Goal: Find specific page/section: Find specific page/section

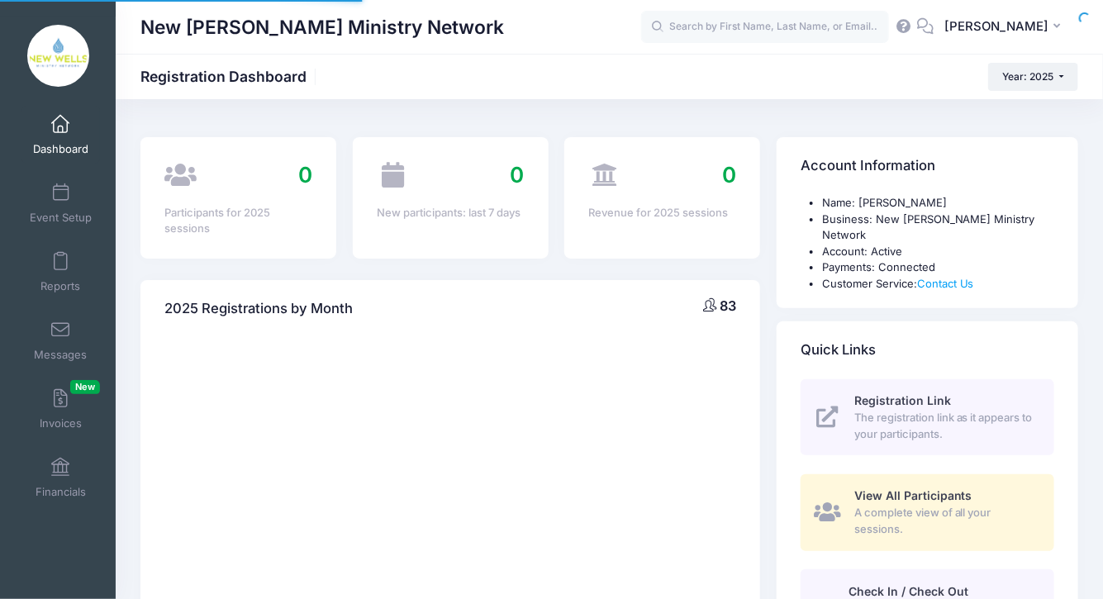
select select
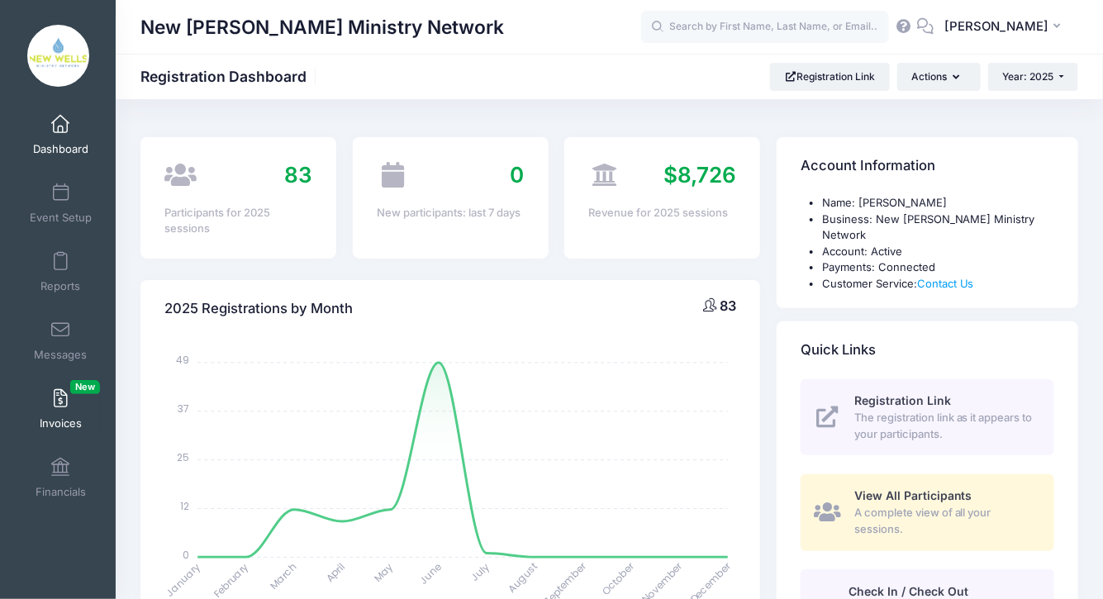
click at [74, 394] on link "Invoices New" at bounding box center [60, 409] width 78 height 58
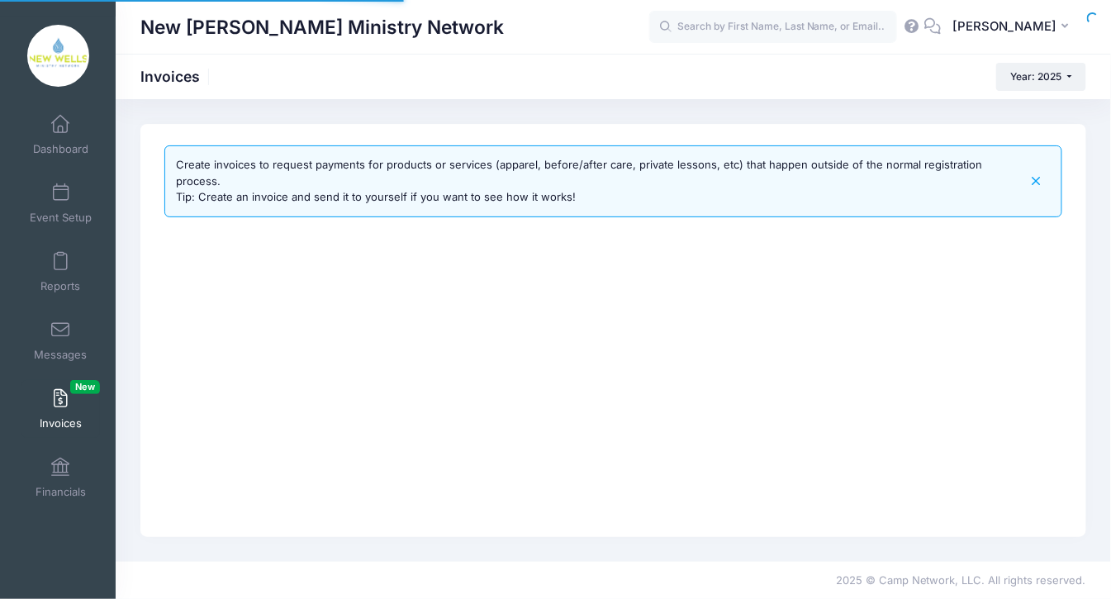
select select
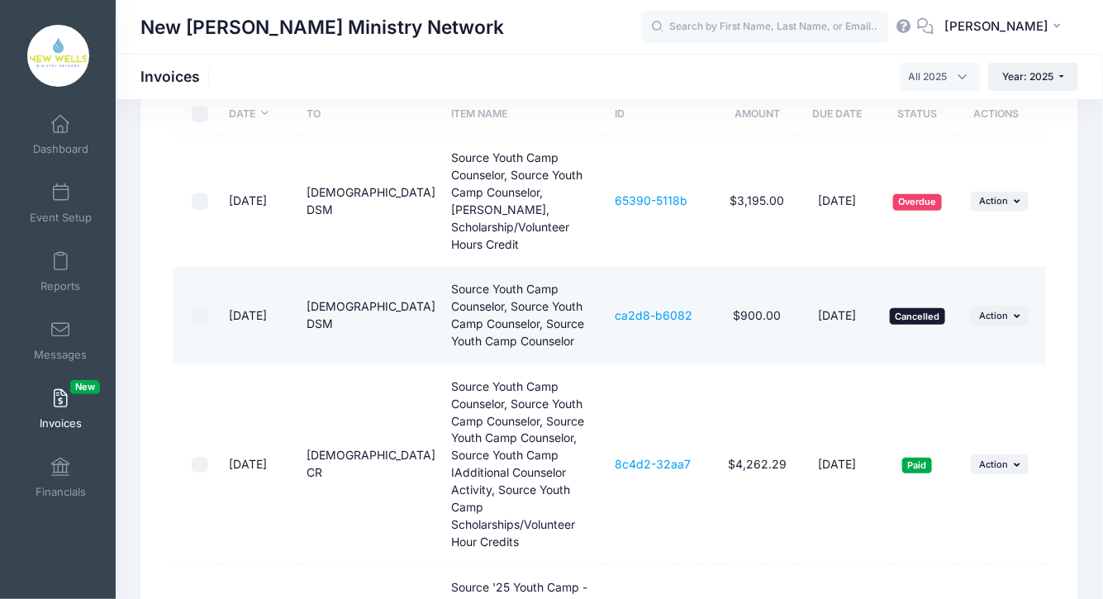
scroll to position [173, 0]
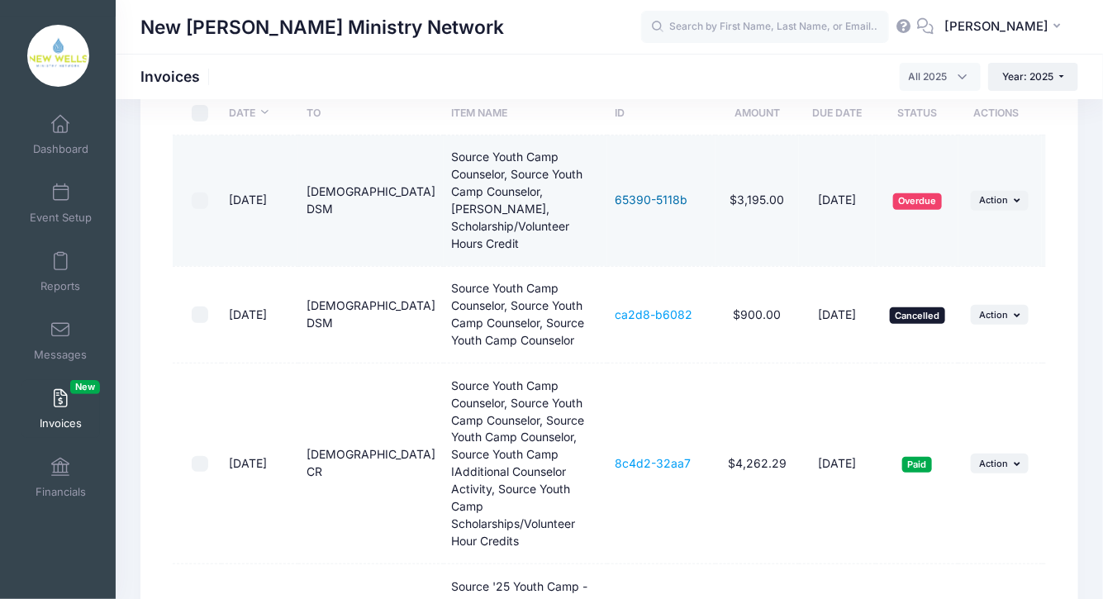
click at [617, 193] on link "65390-5118b" at bounding box center [652, 200] width 73 height 14
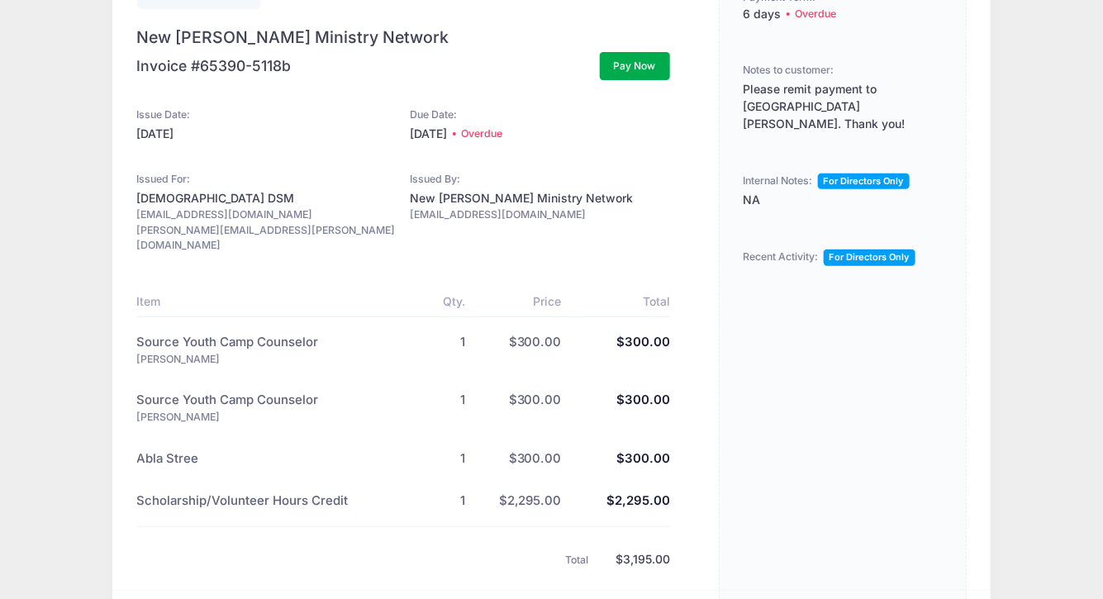
scroll to position [165, 0]
